Goal: Find specific page/section: Find specific page/section

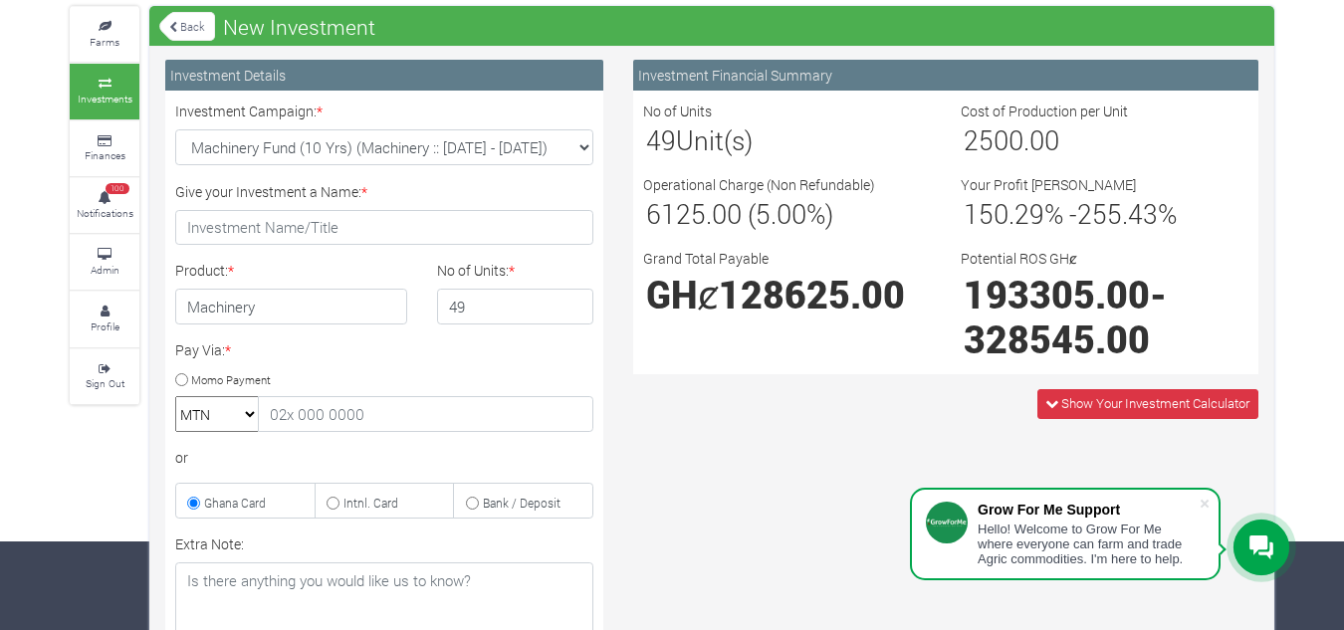
click at [119, 254] on icon at bounding box center [105, 255] width 60 height 10
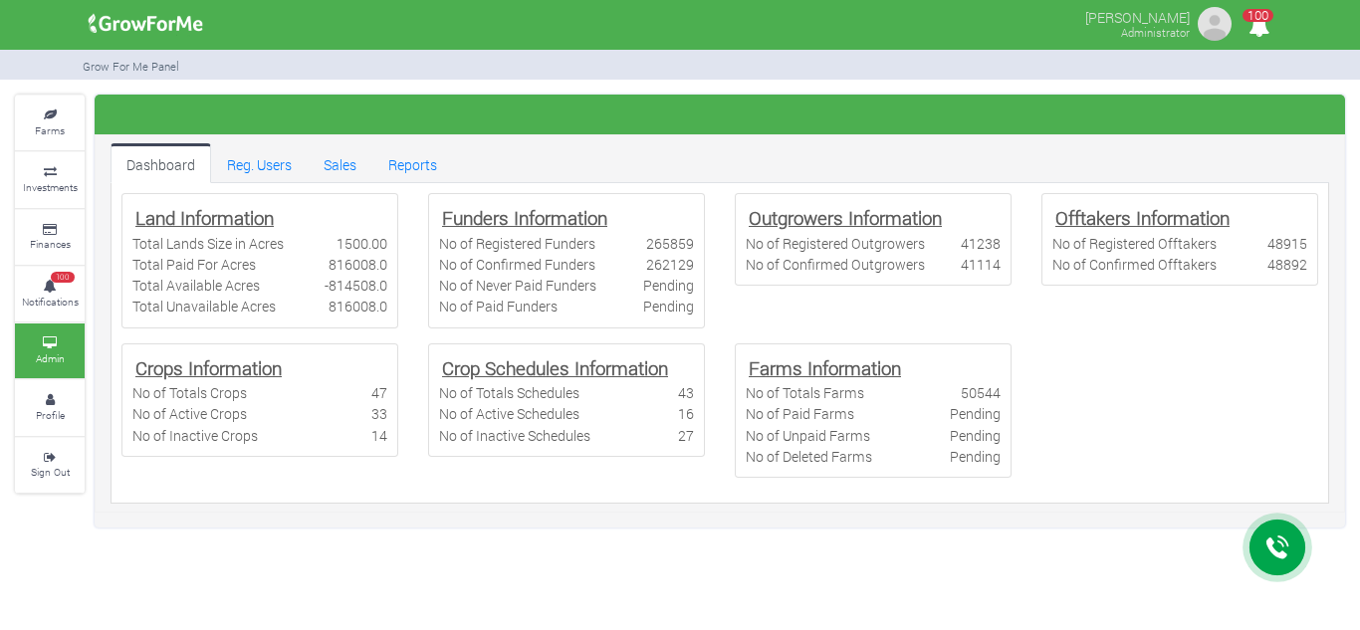
click at [336, 151] on link "Sales" at bounding box center [340, 163] width 65 height 40
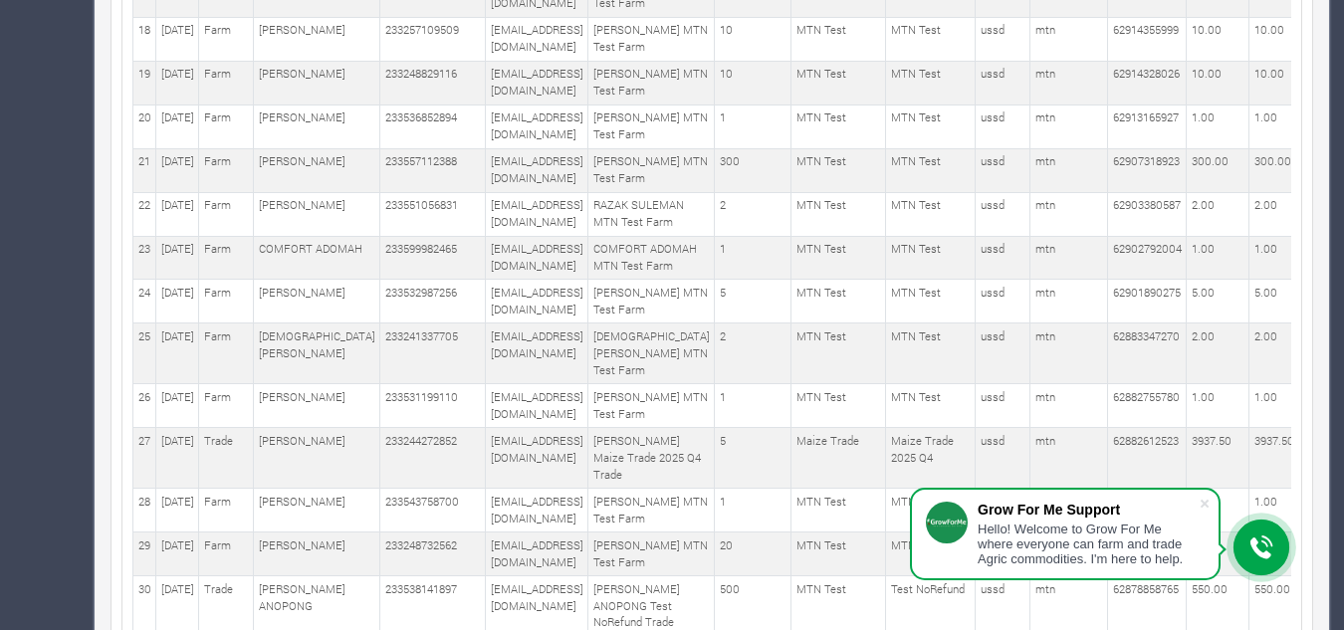
scroll to position [1235, 0]
click at [486, 191] on td "[EMAIL_ADDRESS][DOMAIN_NAME]" at bounding box center [537, 169] width 103 height 44
